Goal: Task Accomplishment & Management: Manage account settings

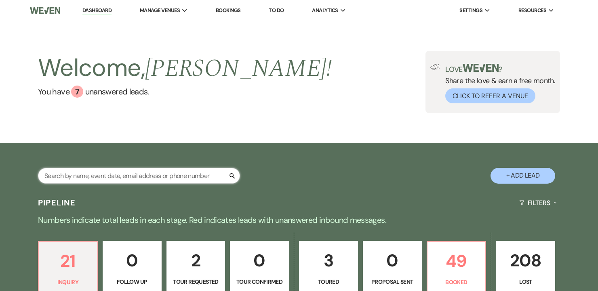
click at [147, 174] on input "text" at bounding box center [139, 176] width 202 height 16
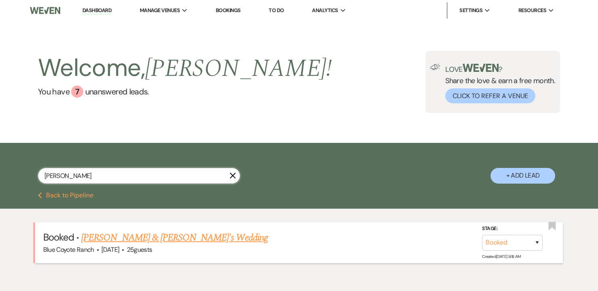
type input "[PERSON_NAME]"
click at [166, 235] on link "[PERSON_NAME] & [PERSON_NAME]'s Wedding" at bounding box center [174, 238] width 187 height 15
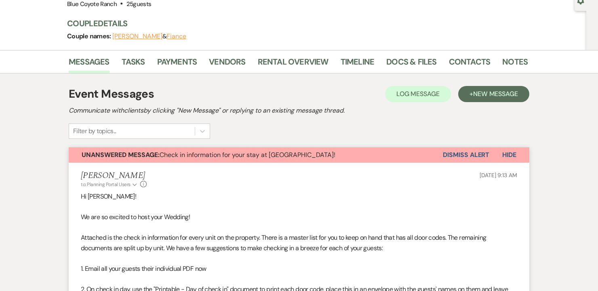
scroll to position [87, 0]
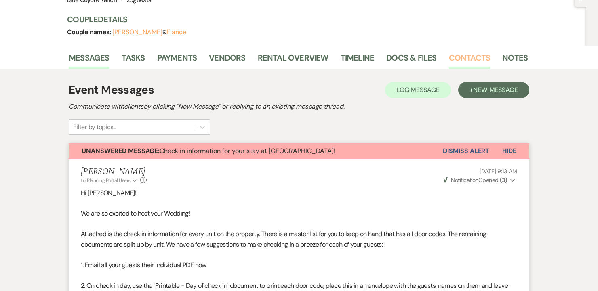
click at [461, 59] on link "Contacts" at bounding box center [470, 60] width 42 height 18
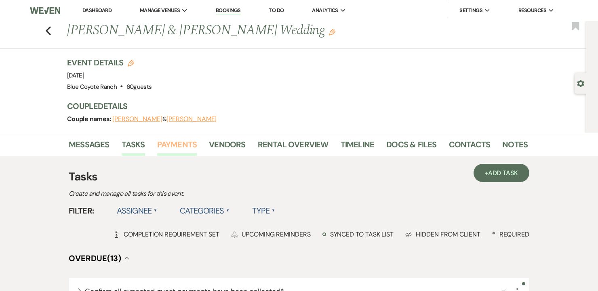
click at [184, 144] on link "Payments" at bounding box center [177, 147] width 40 height 18
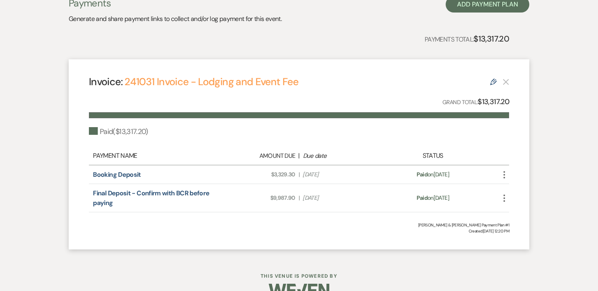
scroll to position [189, 0]
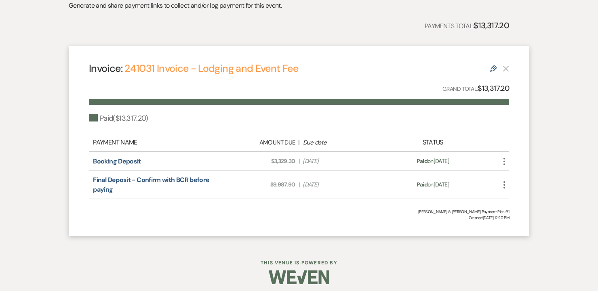
click at [503, 185] on icon "More" at bounding box center [504, 185] width 10 height 10
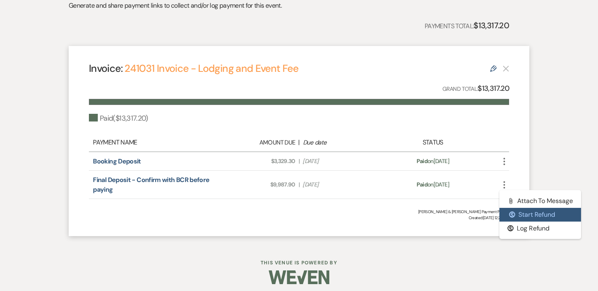
click at [517, 216] on button "$ Start Refund" at bounding box center [540, 215] width 82 height 14
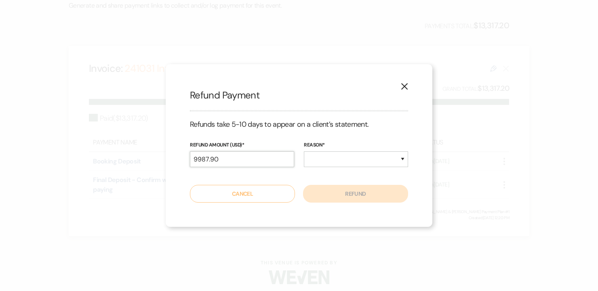
click at [258, 162] on input "9987.90" at bounding box center [242, 159] width 104 height 16
type input "500"
click at [326, 157] on select "Duplicate Fraudulent Requested by Customer Other" at bounding box center [356, 159] width 104 height 16
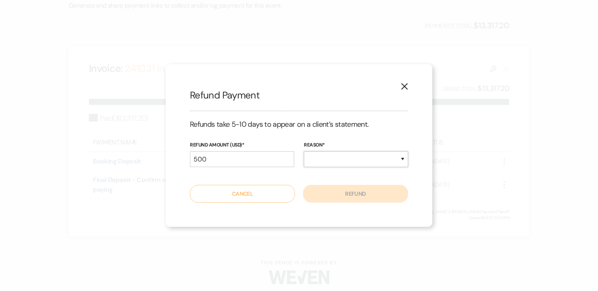
select select "other"
click at [304, 151] on select "Duplicate Fraudulent Requested by Customer Other" at bounding box center [356, 159] width 104 height 16
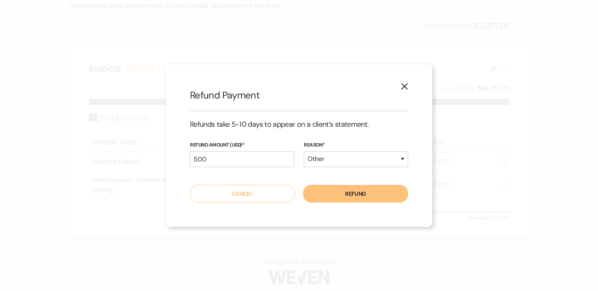
click at [340, 193] on button "Refund" at bounding box center [355, 194] width 105 height 18
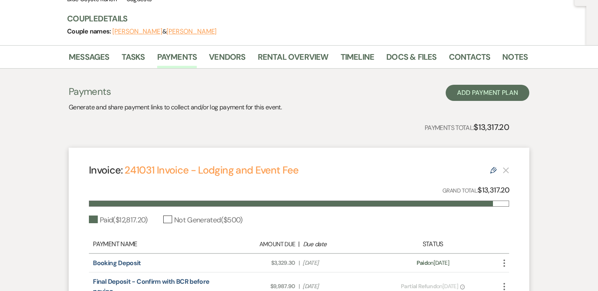
scroll to position [36, 0]
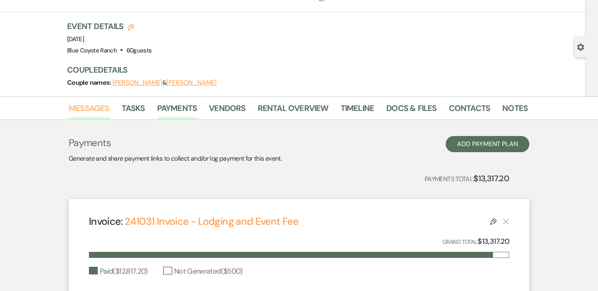
click at [92, 108] on link "Messages" at bounding box center [89, 111] width 41 height 18
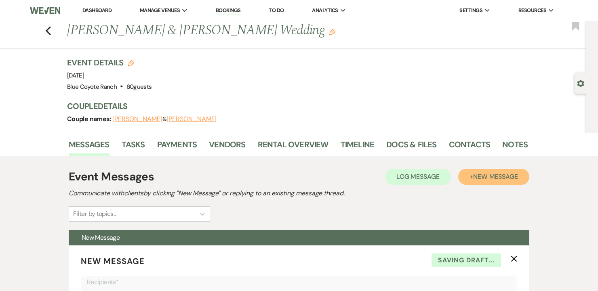
click at [500, 178] on span "New Message" at bounding box center [495, 176] width 45 height 8
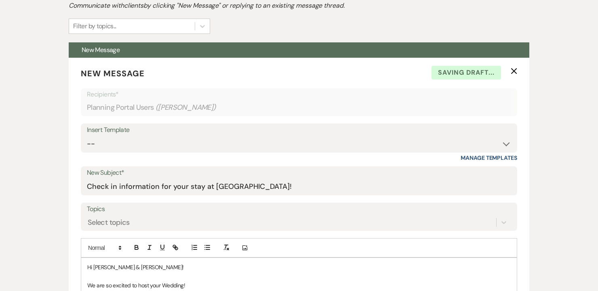
scroll to position [197, 0]
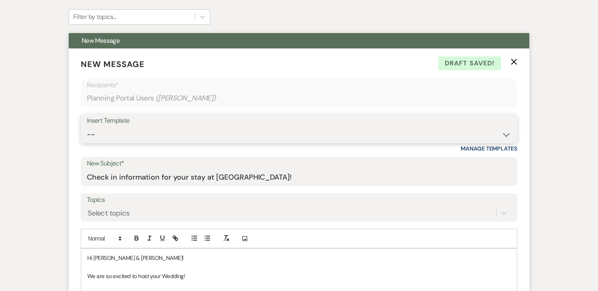
click at [221, 135] on select "-- 2025/6 Inquiry Reply Tour Request Response Contract and Deposit Request Wedd…" at bounding box center [299, 135] width 424 height 16
select select "4144"
click at [87, 127] on select "-- 2025/6 Inquiry Reply Tour Request Response Contract and Deposit Request Wedd…" at bounding box center [299, 135] width 424 height 16
type input "Thank you and return of damage deposit!"
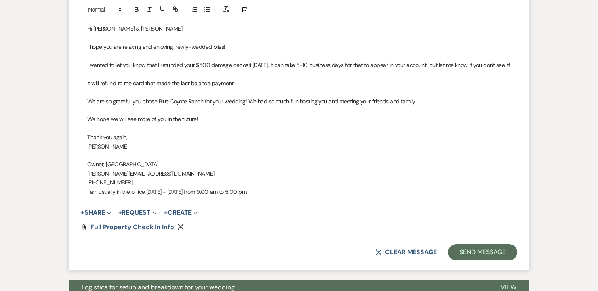
scroll to position [428, 0]
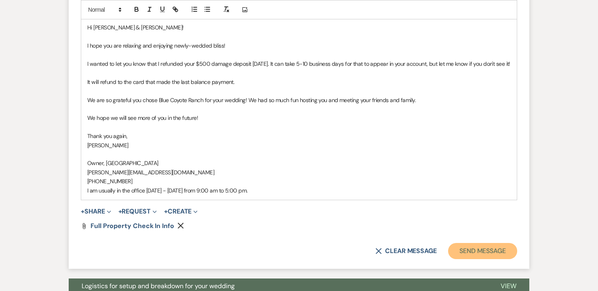
click at [489, 254] on button "Send Message" at bounding box center [482, 251] width 69 height 16
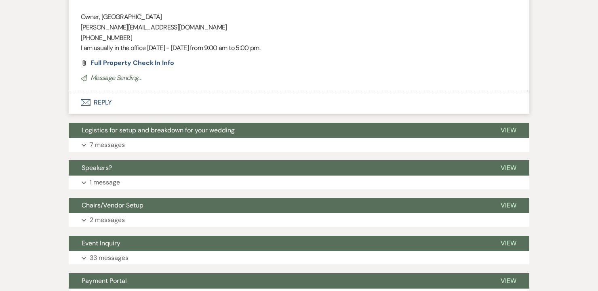
scroll to position [127, 0]
